Goal: Transaction & Acquisition: Purchase product/service

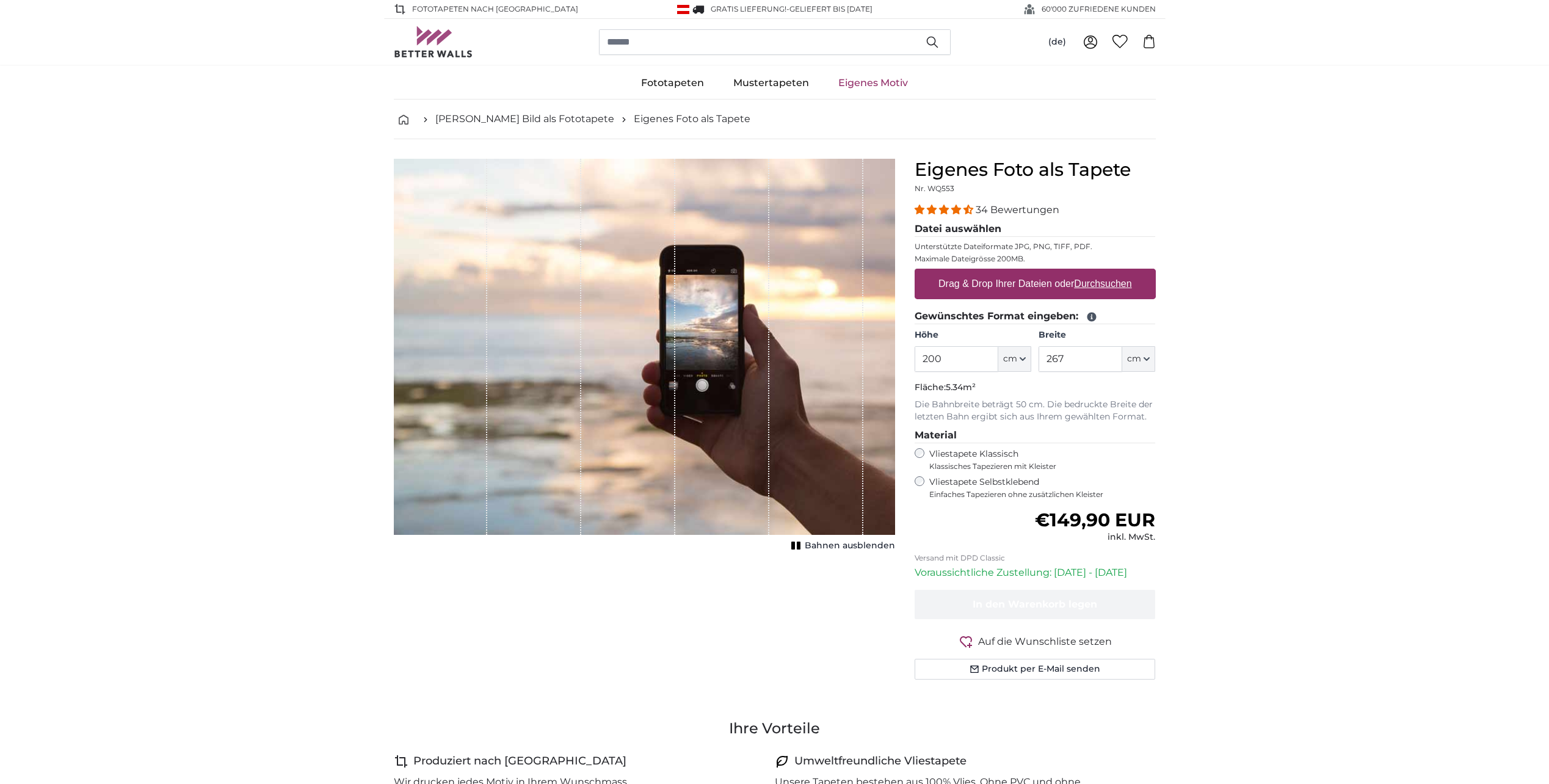
drag, startPoint x: 961, startPoint y: 357, endPoint x: 895, endPoint y: 358, distance: 66.0
click at [895, 358] on product-detail "Abbrechen Bild zuschneiden Bahnen ausblenden Eigenes Foto als Tapete Nr. WQ553 …" at bounding box center [774, 423] width 782 height 569
type input "3"
type input "200"
drag, startPoint x: 1092, startPoint y: 363, endPoint x: 1056, endPoint y: 365, distance: 36.1
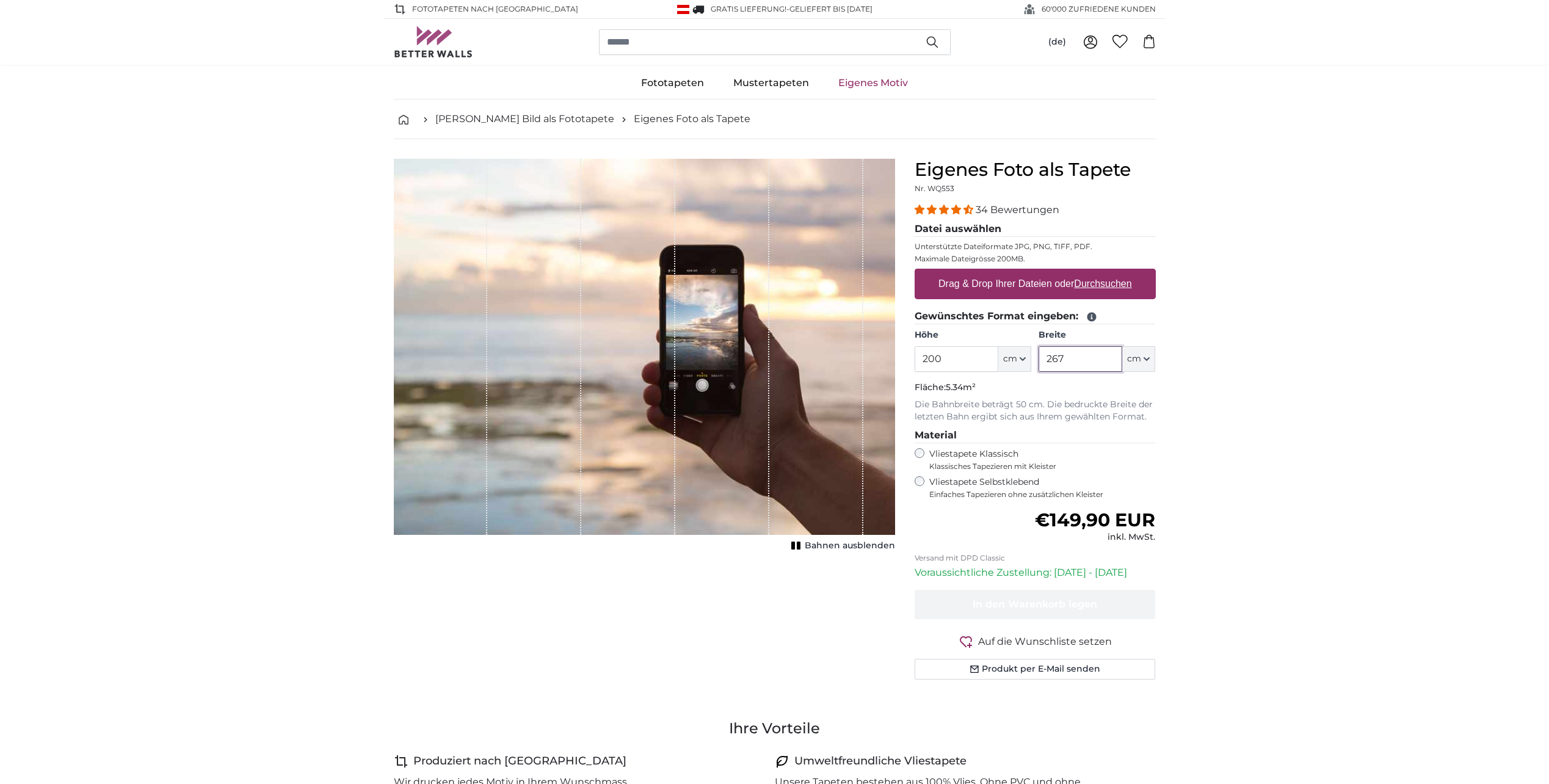
click at [1056, 365] on input "267" at bounding box center [1080, 358] width 84 height 26
drag, startPoint x: 1075, startPoint y: 361, endPoint x: 1068, endPoint y: 379, distance: 19.3
click at [1045, 361] on input "726" at bounding box center [1080, 358] width 84 height 26
type input "726"
click at [1067, 386] on p "Fläche: 14.52m²" at bounding box center [1035, 387] width 241 height 12
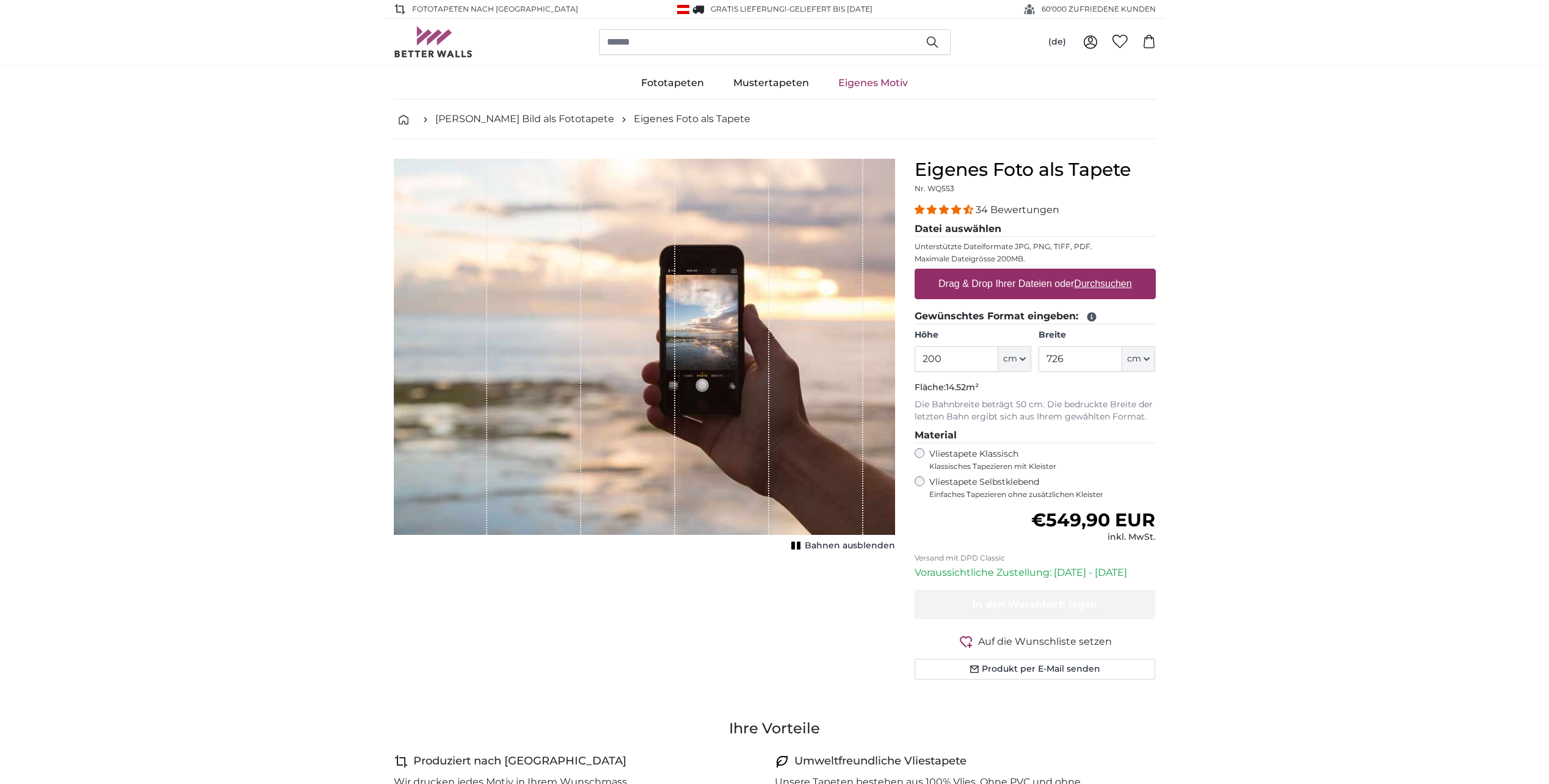
click at [916, 458] on div "Vliestapete Klassisch Klassisches Tapezieren mit Kleister" at bounding box center [1035, 459] width 241 height 23
